Goal: Information Seeking & Learning: Find specific fact

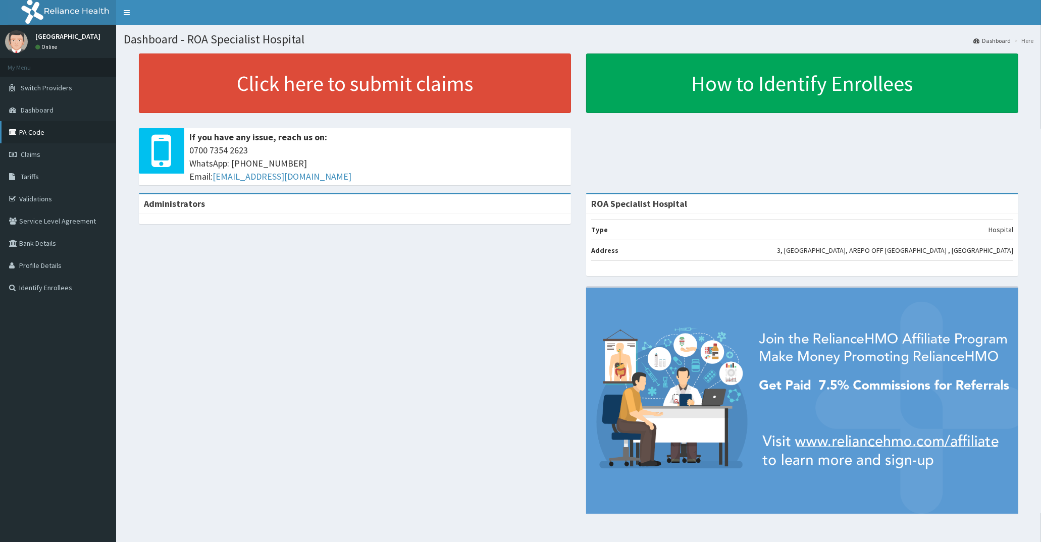
click at [47, 129] on link "PA Code" at bounding box center [58, 132] width 116 height 22
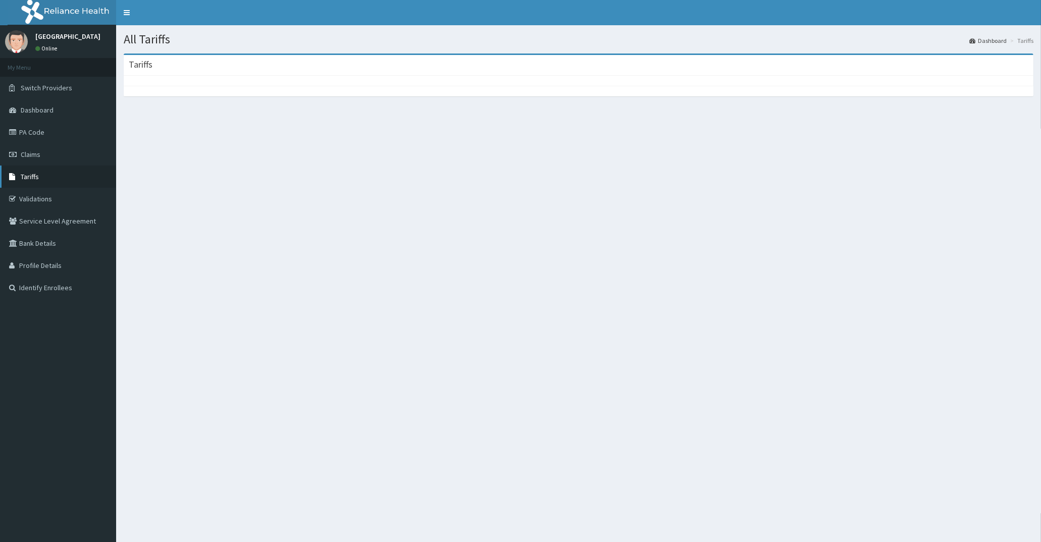
click at [38, 169] on link "Tariffs" at bounding box center [58, 177] width 116 height 22
click at [34, 174] on span "Tariffs" at bounding box center [30, 176] width 18 height 9
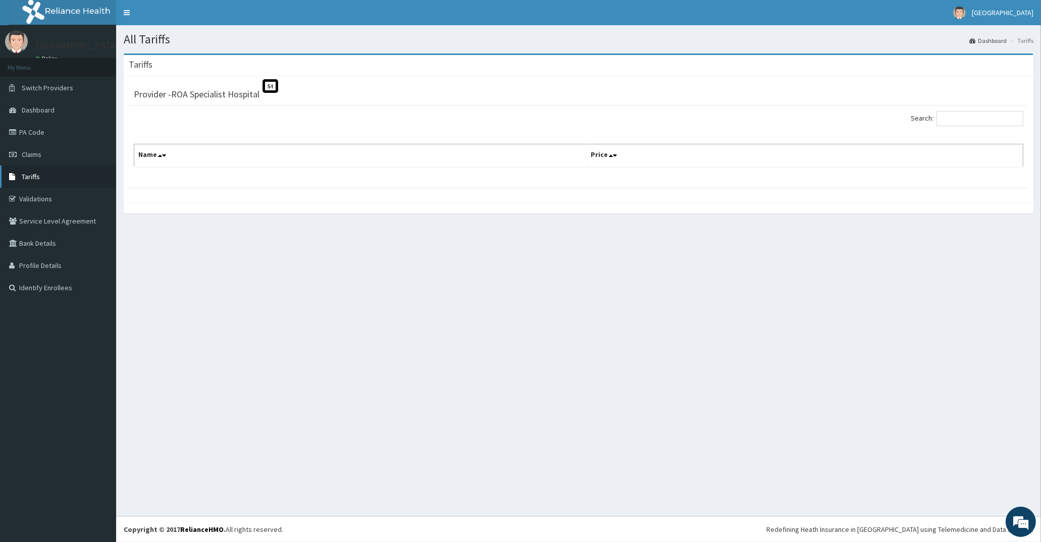
click at [23, 178] on span "Tariffs" at bounding box center [31, 176] width 18 height 9
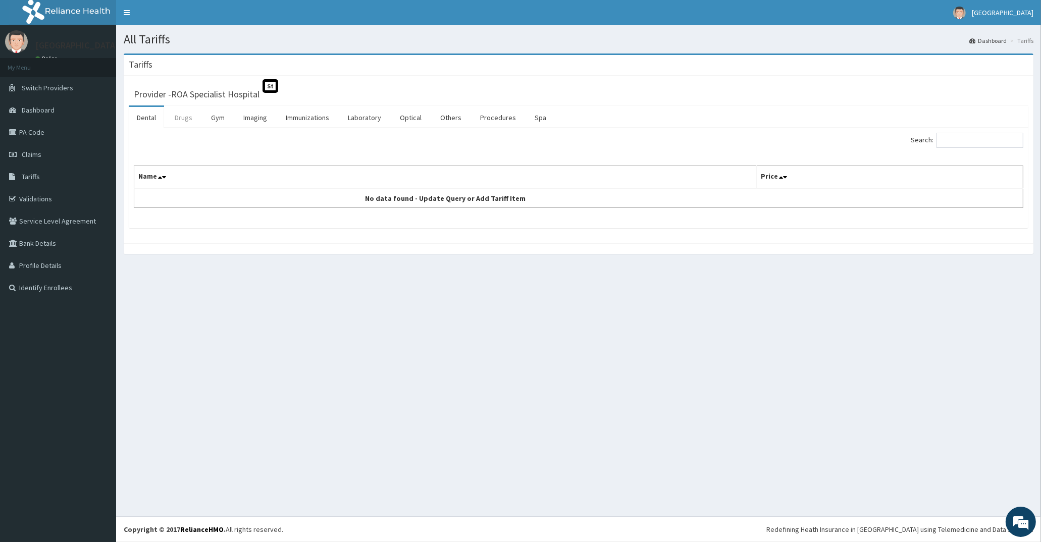
click at [188, 112] on link "Drugs" at bounding box center [184, 117] width 34 height 21
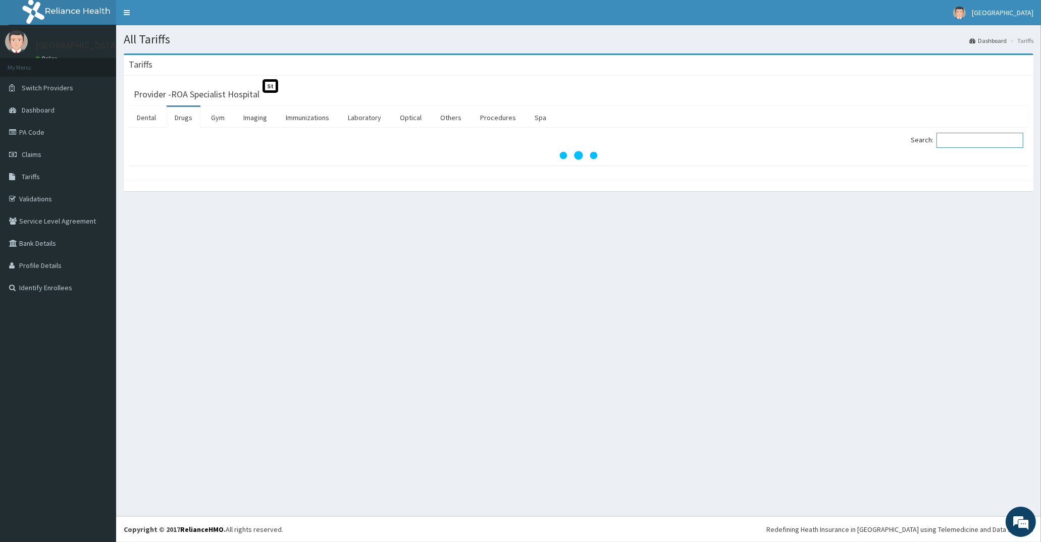
click at [958, 144] on input "Search:" at bounding box center [979, 140] width 87 height 15
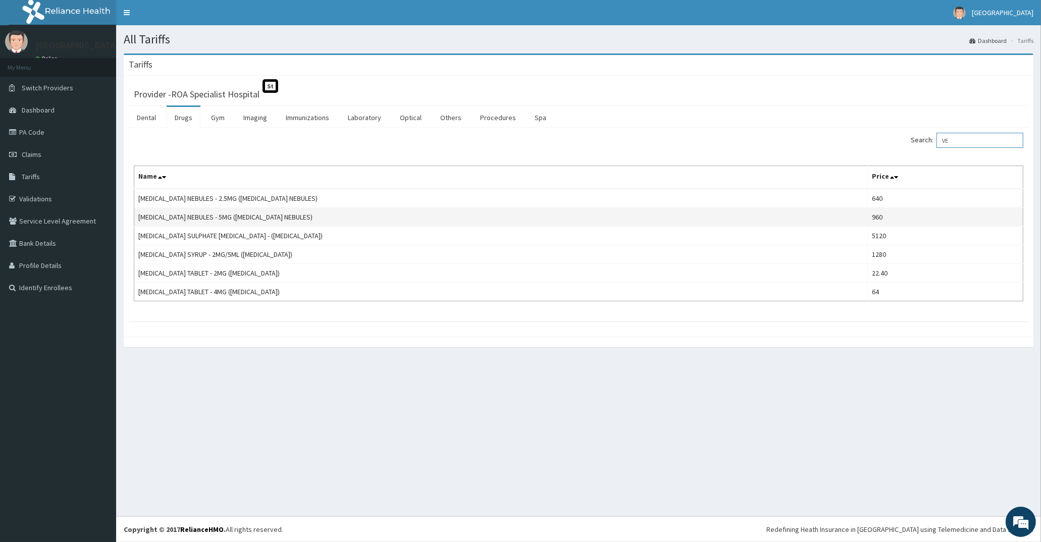
type input "V"
type input "S"
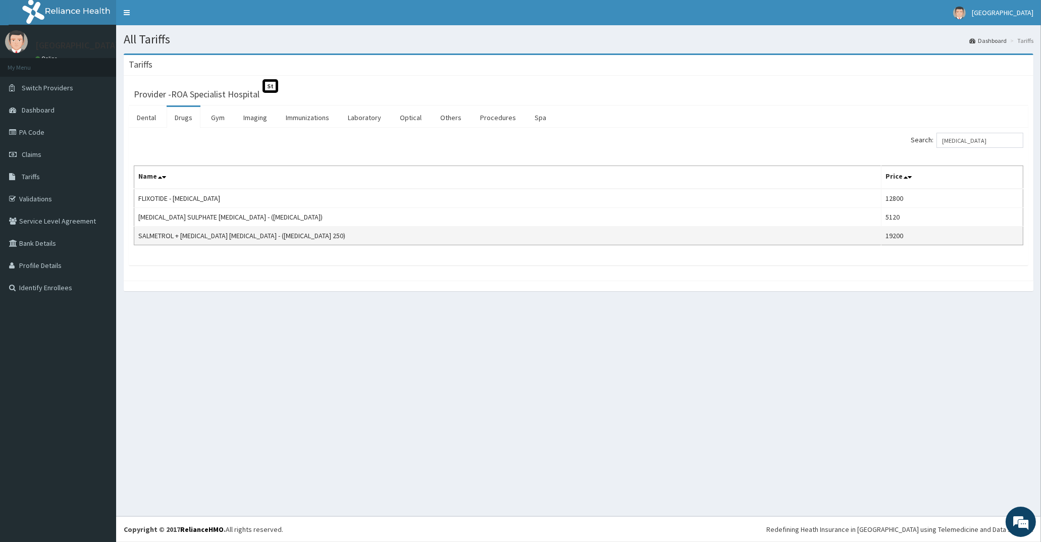
click at [539, 242] on td "SALMETROL + [MEDICAL_DATA] [MEDICAL_DATA] - ([MEDICAL_DATA] 250)" at bounding box center [507, 236] width 747 height 19
drag, startPoint x: 992, startPoint y: 143, endPoint x: 774, endPoint y: 146, distance: 217.6
click at [774, 146] on div "Search: [MEDICAL_DATA]" at bounding box center [804, 142] width 437 height 18
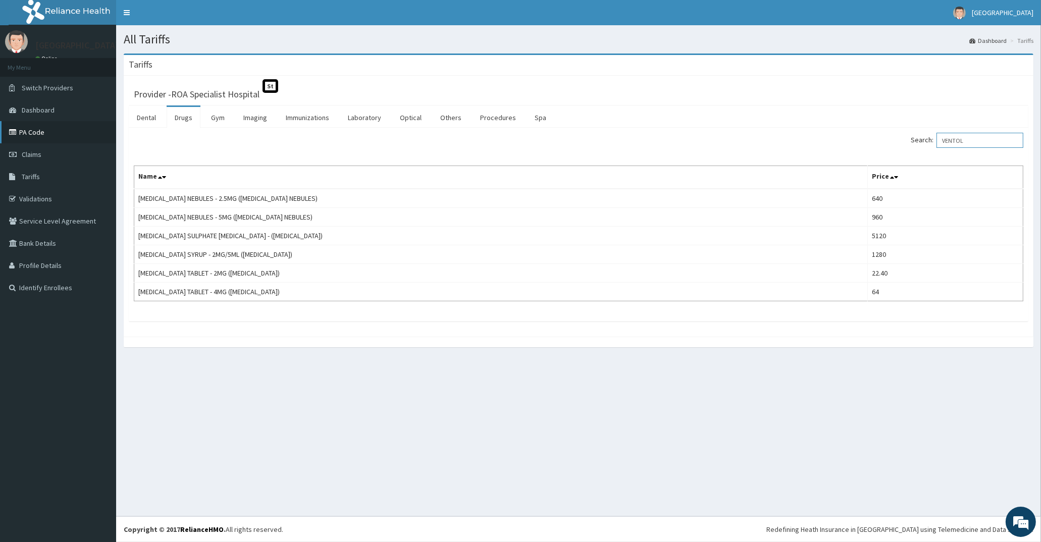
type input "VENTOL"
click at [66, 130] on link "PA Code" at bounding box center [58, 132] width 116 height 22
